Goal: Information Seeking & Learning: Learn about a topic

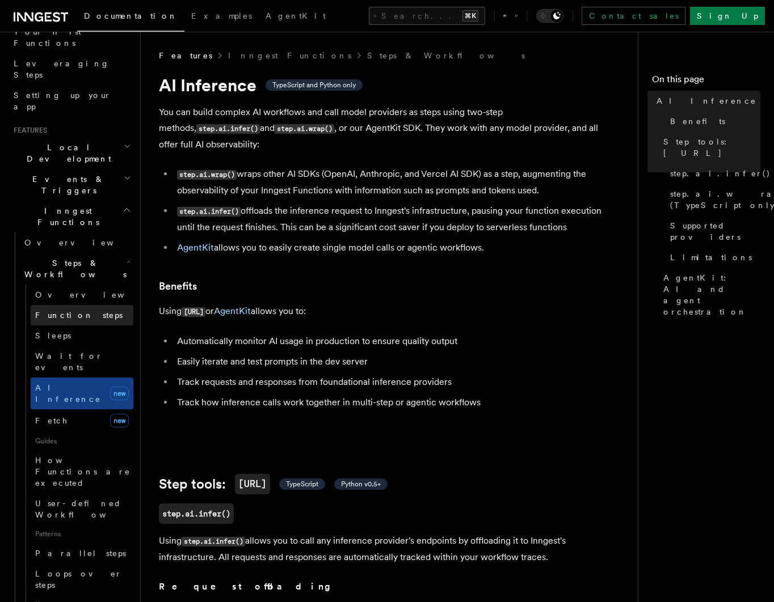
scroll to position [189, 0]
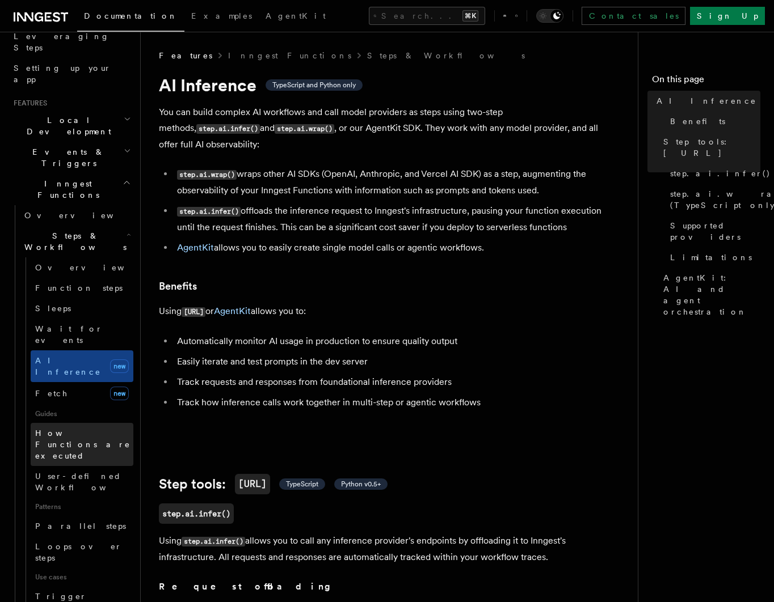
click at [79, 429] on span "How Functions are executed" at bounding box center [82, 445] width 95 height 32
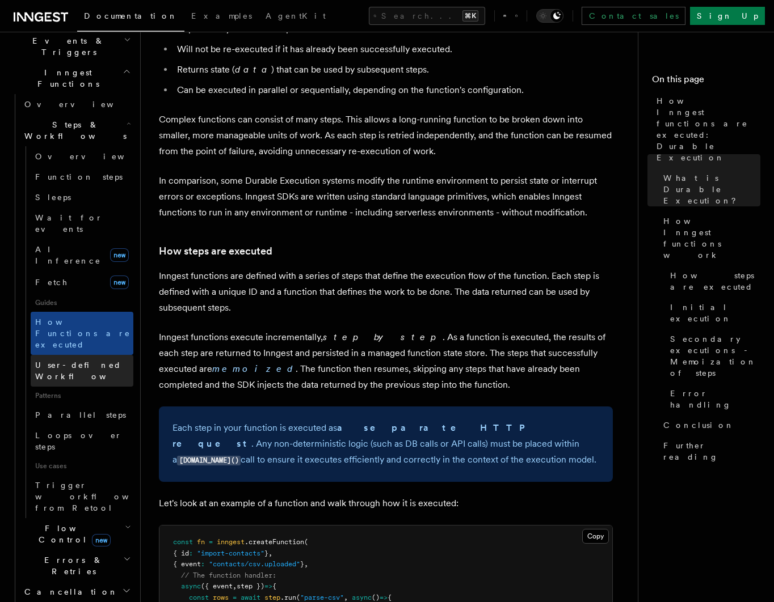
scroll to position [374, 0]
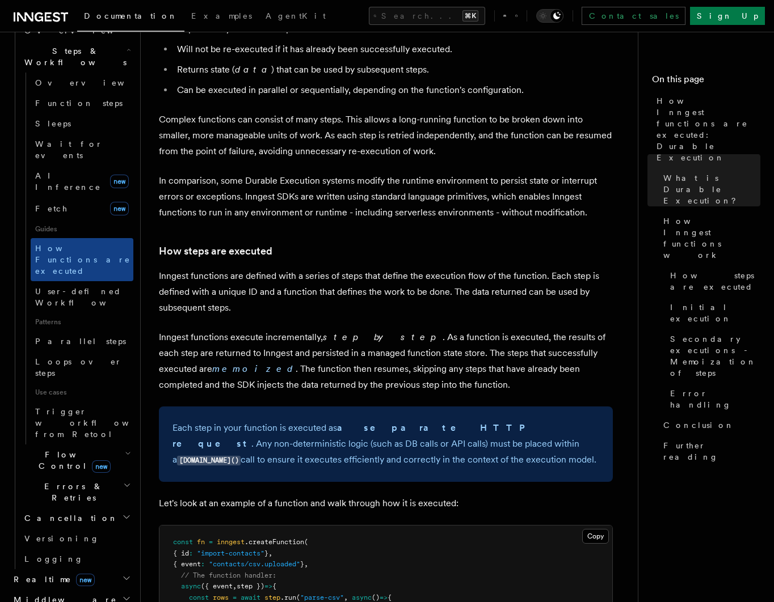
click at [48, 449] on span "Flow Control new" at bounding box center [72, 460] width 105 height 23
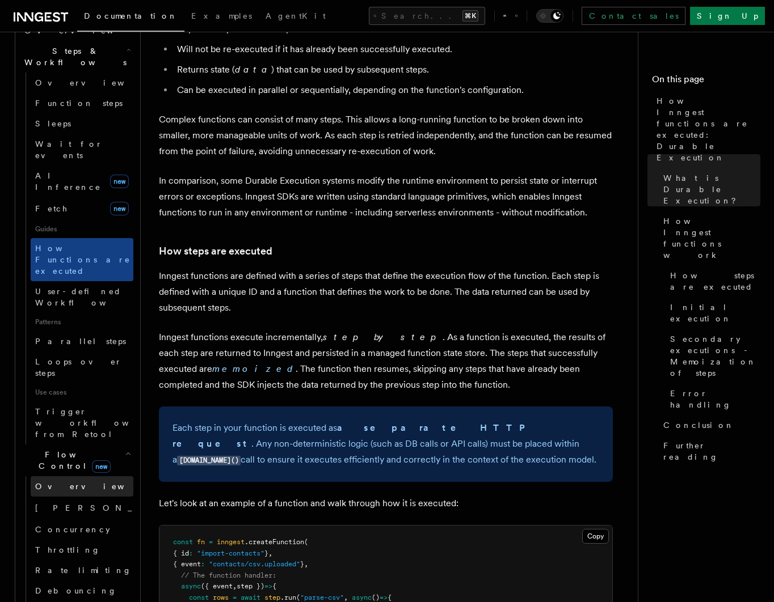
click at [54, 482] on span "Overview" at bounding box center [93, 486] width 117 height 9
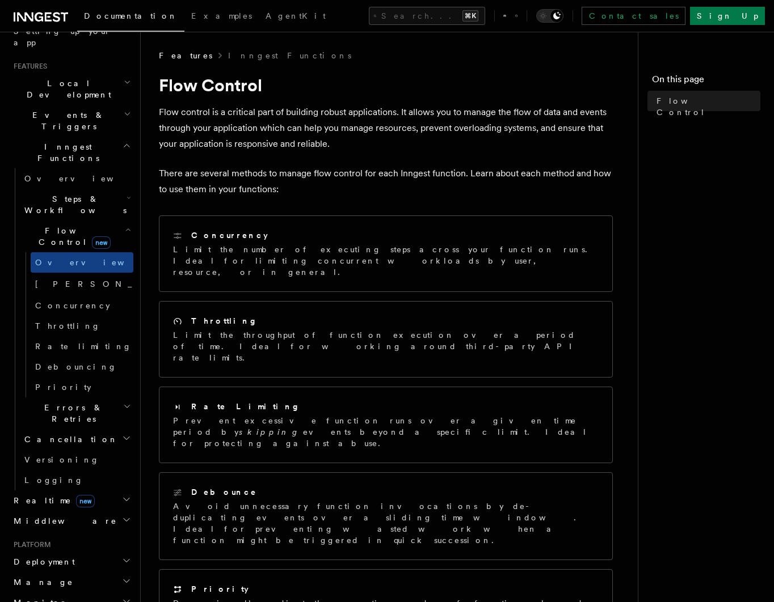
scroll to position [164, 0]
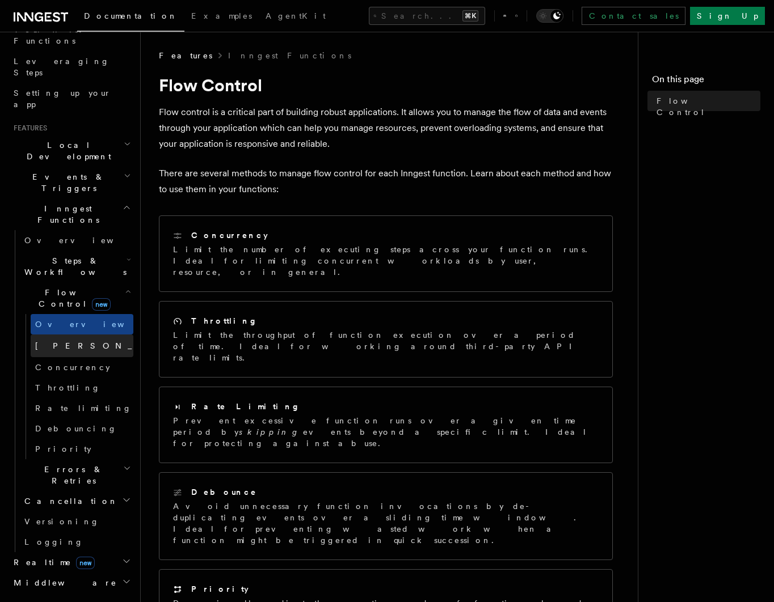
click at [65, 341] on span "[PERSON_NAME]" at bounding box center [118, 345] width 166 height 9
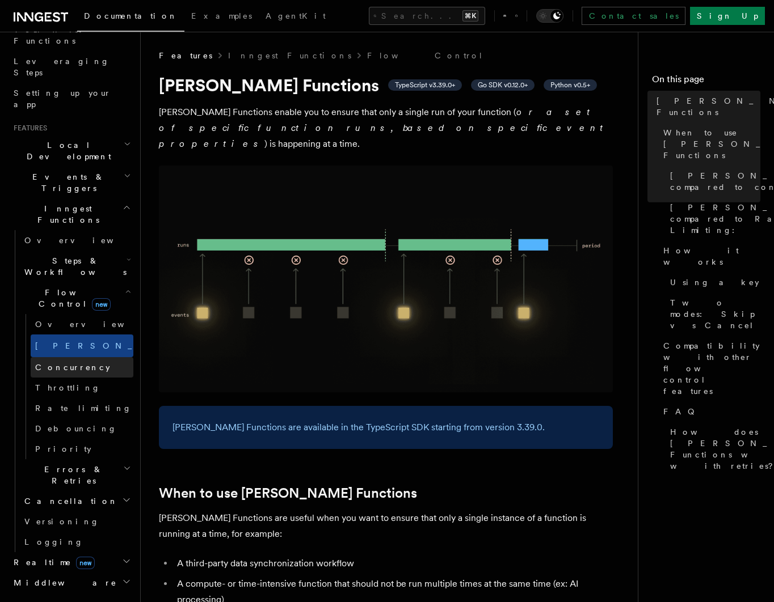
click at [67, 357] on link "Concurrency" at bounding box center [82, 367] width 103 height 20
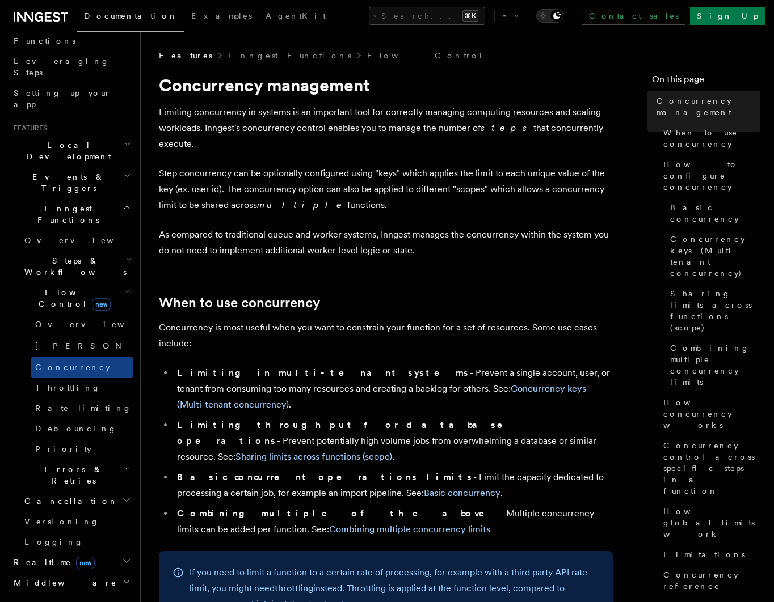
click at [69, 135] on h2 "Local Development" at bounding box center [71, 151] width 124 height 32
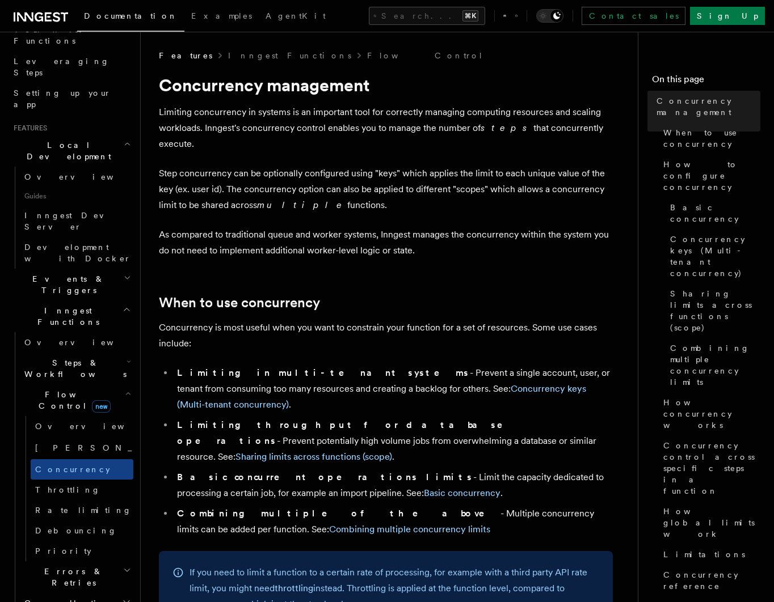
click at [61, 140] on span "Local Development" at bounding box center [66, 151] width 115 height 23
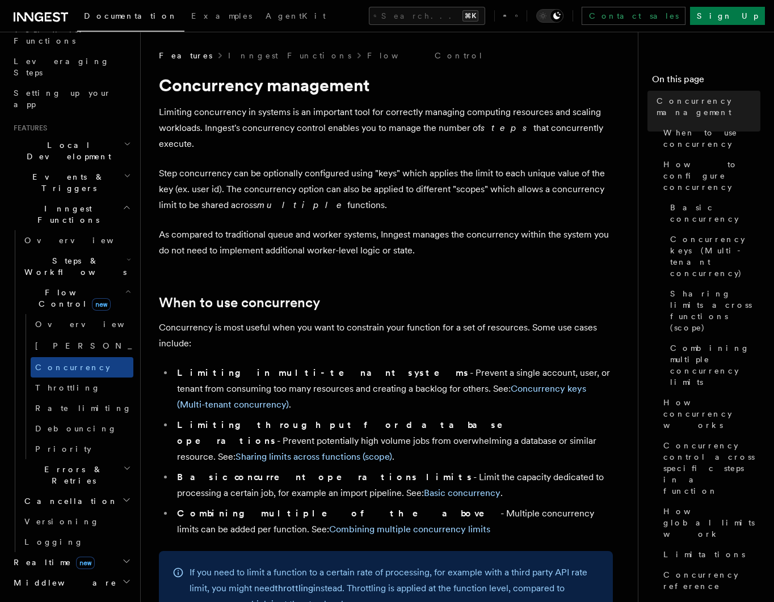
click at [62, 171] on span "Events & Triggers" at bounding box center [66, 182] width 115 height 23
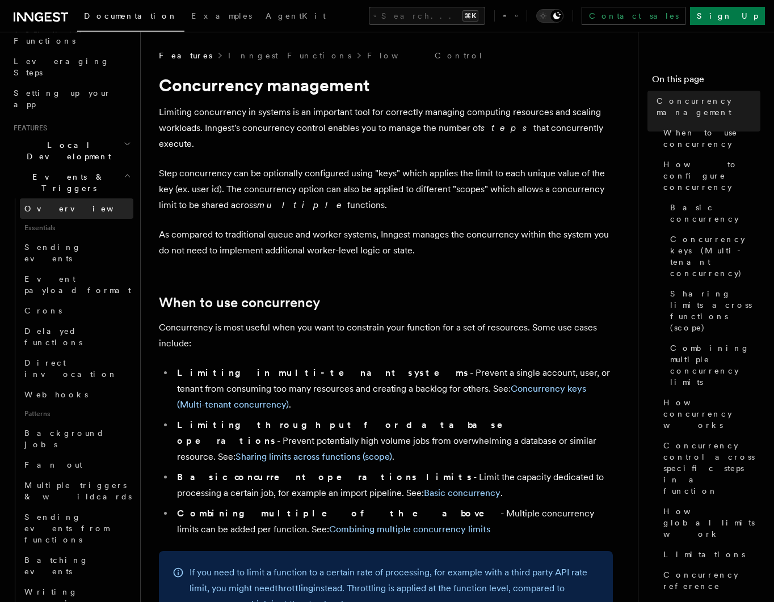
click at [67, 199] on link "Overview" at bounding box center [76, 209] width 113 height 20
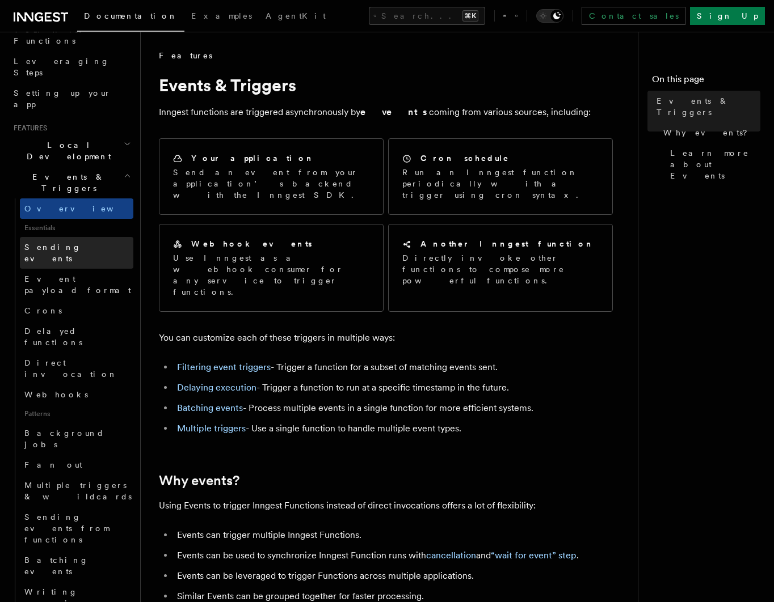
click at [72, 243] on span "Sending events" at bounding box center [52, 253] width 57 height 20
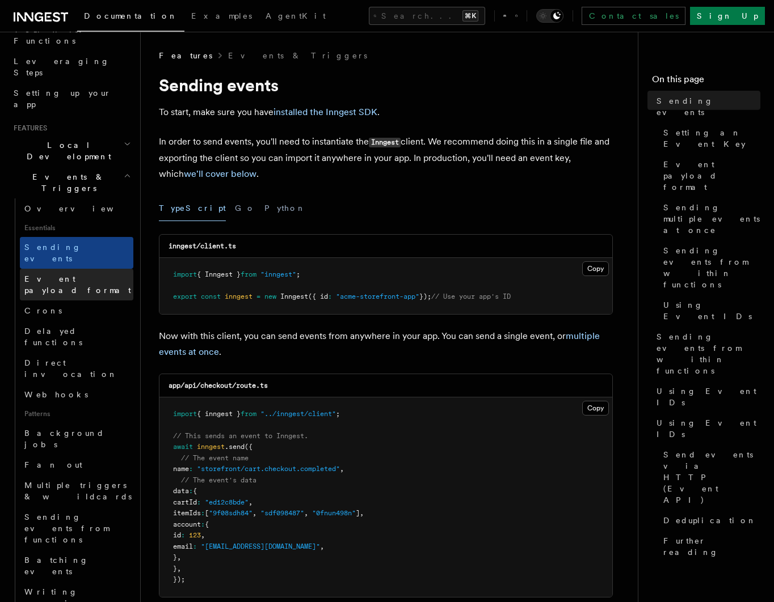
click at [77, 275] on span "Event payload format" at bounding box center [77, 285] width 107 height 20
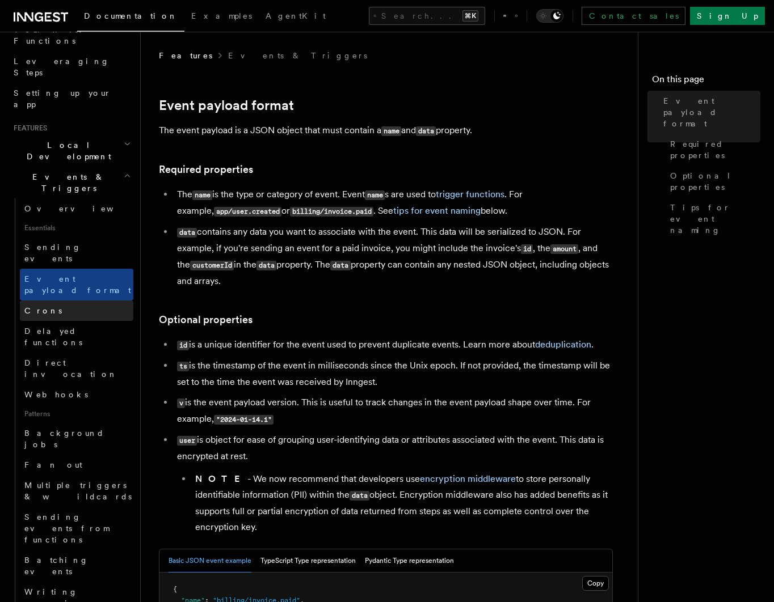
click at [83, 301] on link "Crons" at bounding box center [76, 311] width 113 height 20
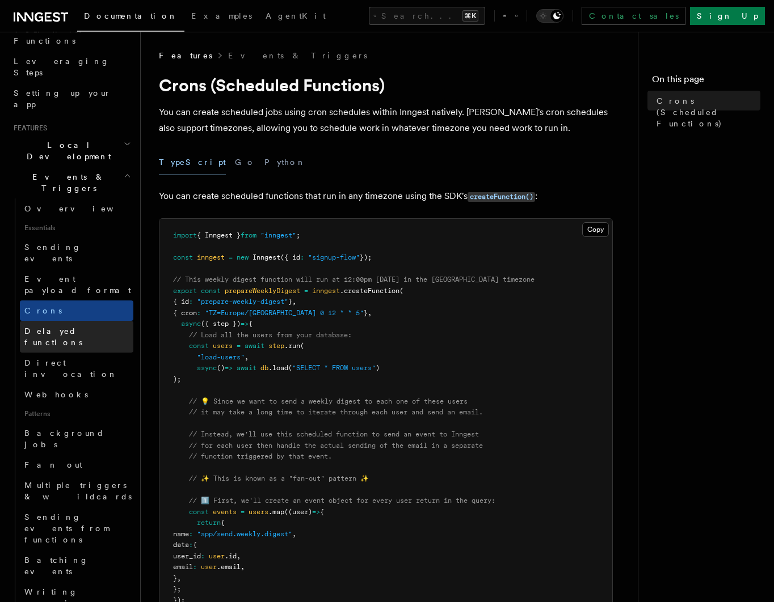
click at [89, 321] on link "Delayed functions" at bounding box center [76, 337] width 113 height 32
